Goal: Task Accomplishment & Management: Manage account settings

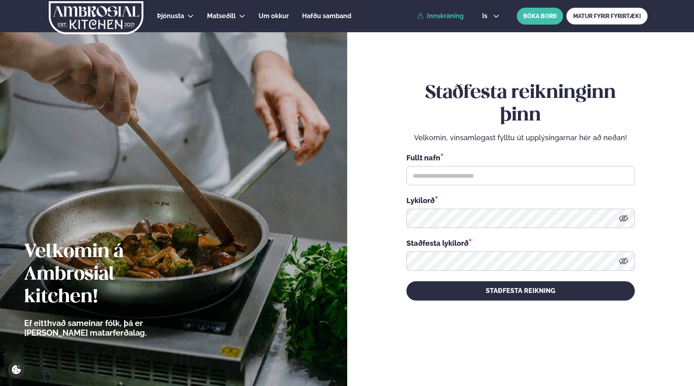
click at [457, 18] on link "Innskráning" at bounding box center [440, 15] width 46 height 7
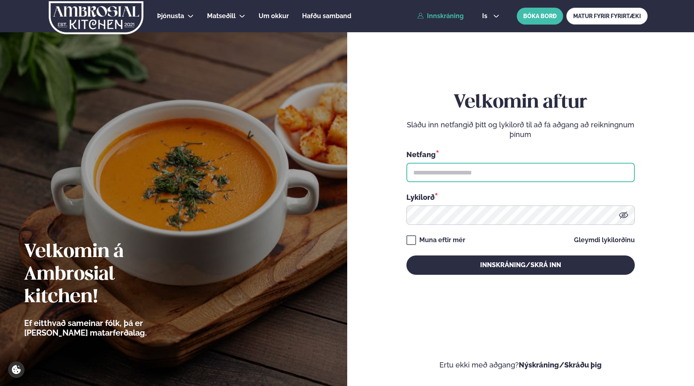
type input "**********"
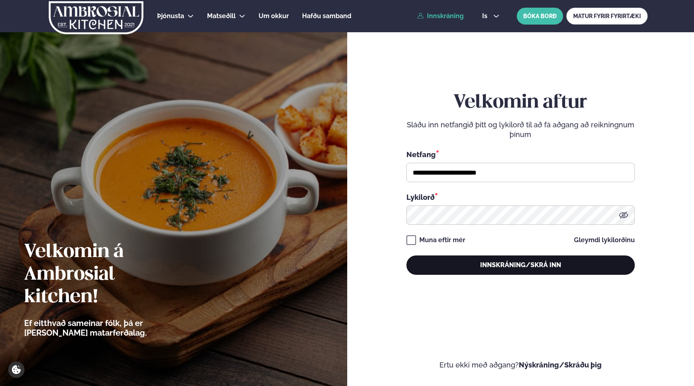
click at [496, 259] on button "Innskráning/Skrá inn" at bounding box center [521, 264] width 228 height 19
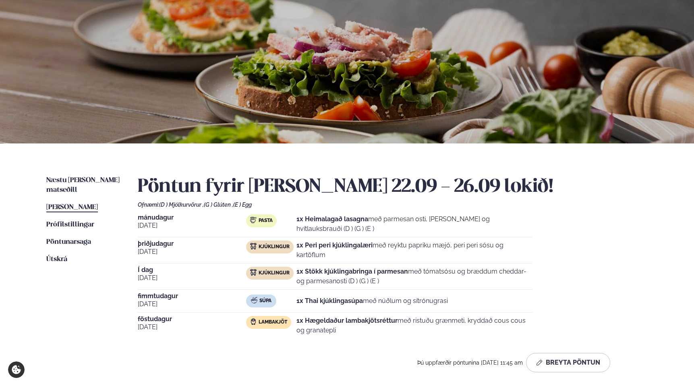
scroll to position [36, 0]
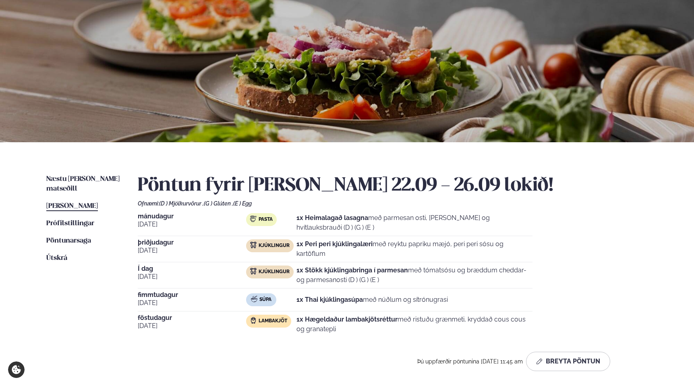
click at [410, 282] on p "1x Stökk kjúklingabringa í parmesan með tómatsósu og bræddum cheddar- og parmes…" at bounding box center [415, 275] width 236 height 19
click at [573, 366] on button "Breyta Pöntun" at bounding box center [568, 361] width 84 height 19
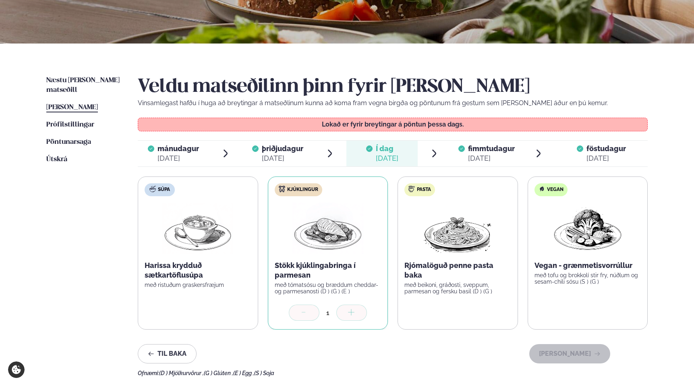
scroll to position [136, 0]
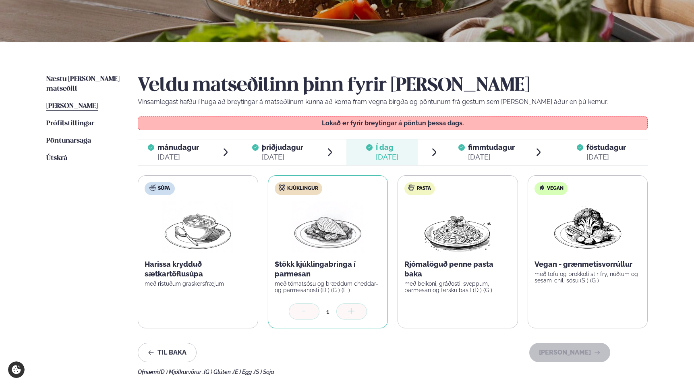
click at [483, 145] on span "fimmtudagur" at bounding box center [491, 147] width 47 height 8
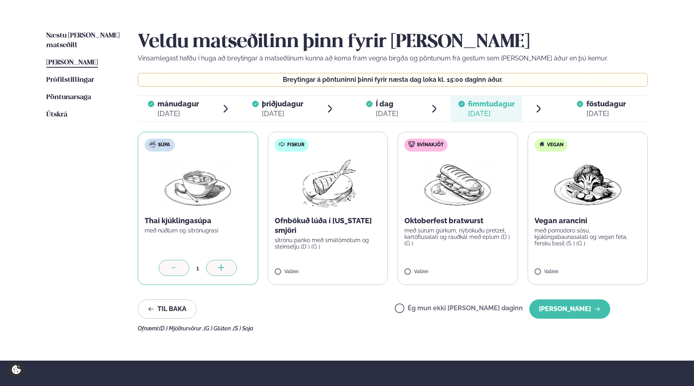
scroll to position [180, 0]
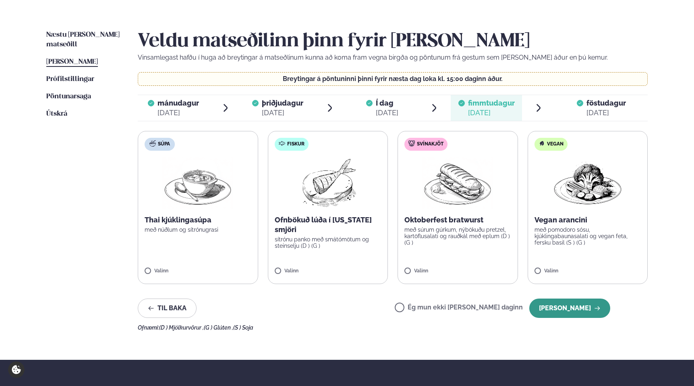
click at [567, 312] on button "[PERSON_NAME]" at bounding box center [569, 308] width 81 height 19
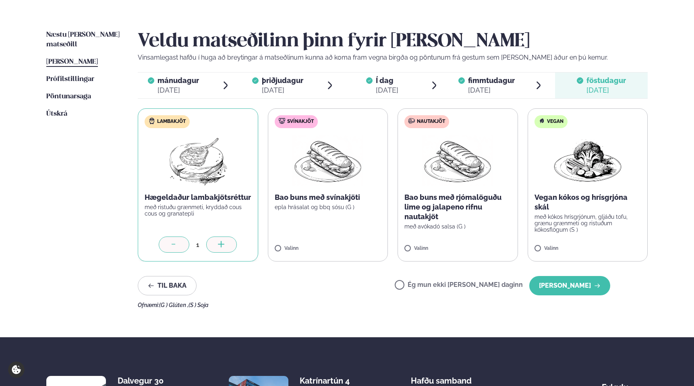
click at [478, 84] on span "fimmtudagur" at bounding box center [491, 80] width 47 height 8
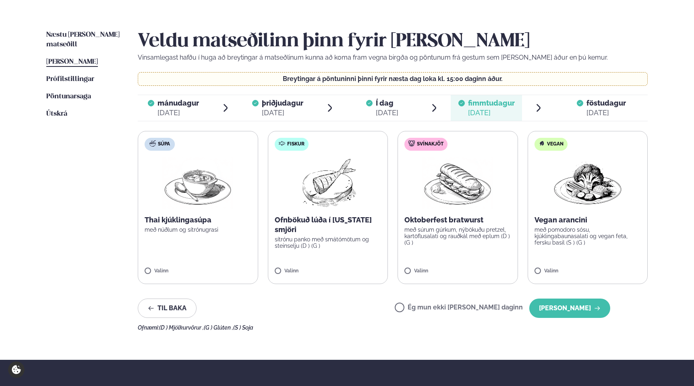
click at [386, 104] on span "Í dag" at bounding box center [387, 103] width 23 height 10
